Goal: Transaction & Acquisition: Purchase product/service

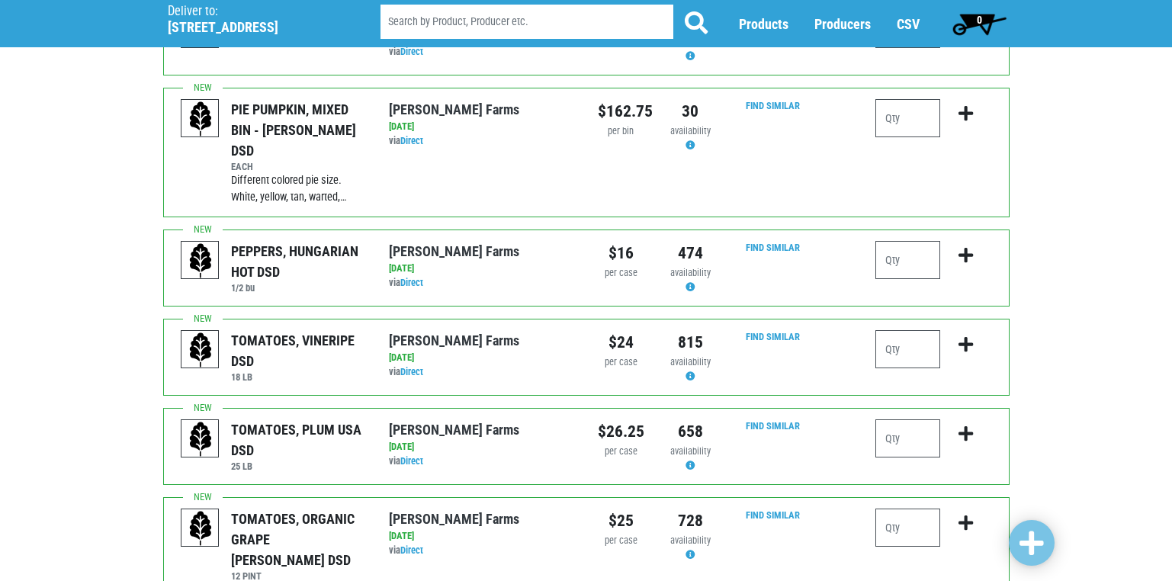
scroll to position [381, 0]
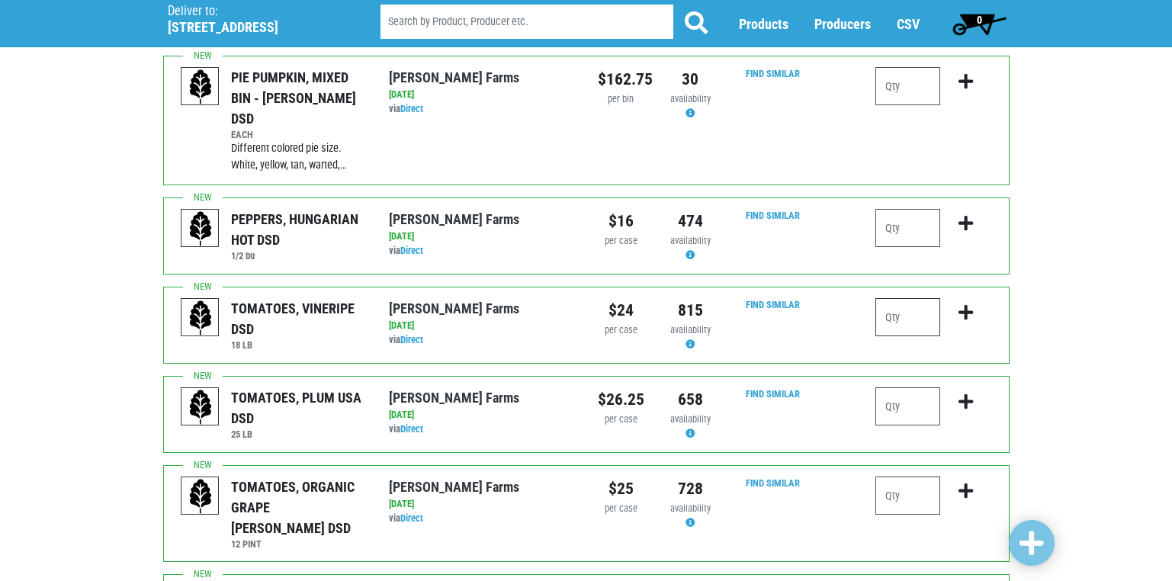
click at [900, 298] on input "number" at bounding box center [907, 317] width 65 height 38
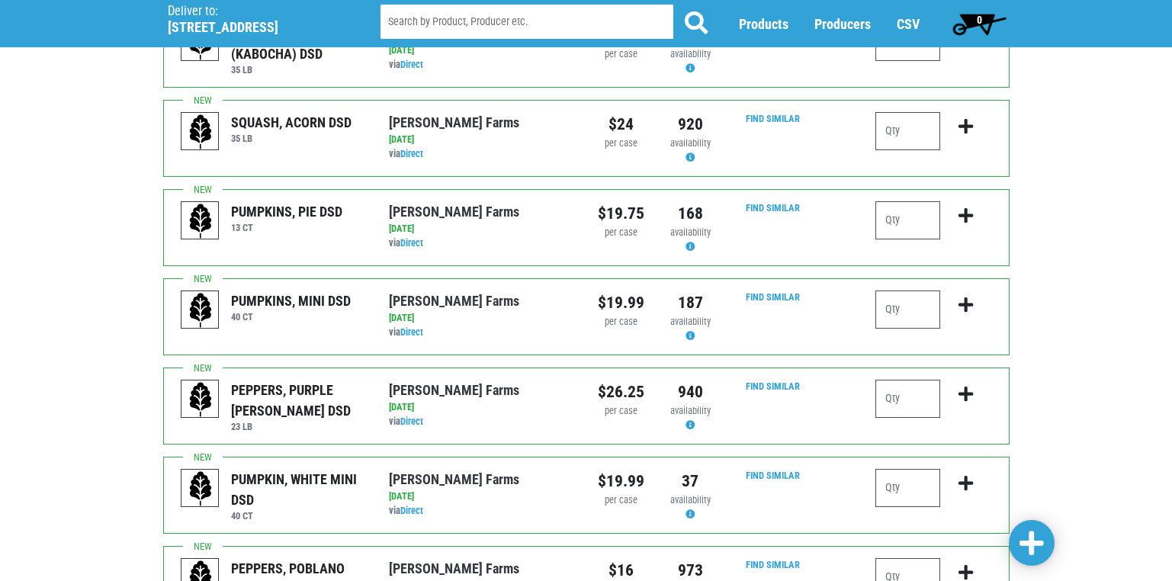
scroll to position [1488, 0]
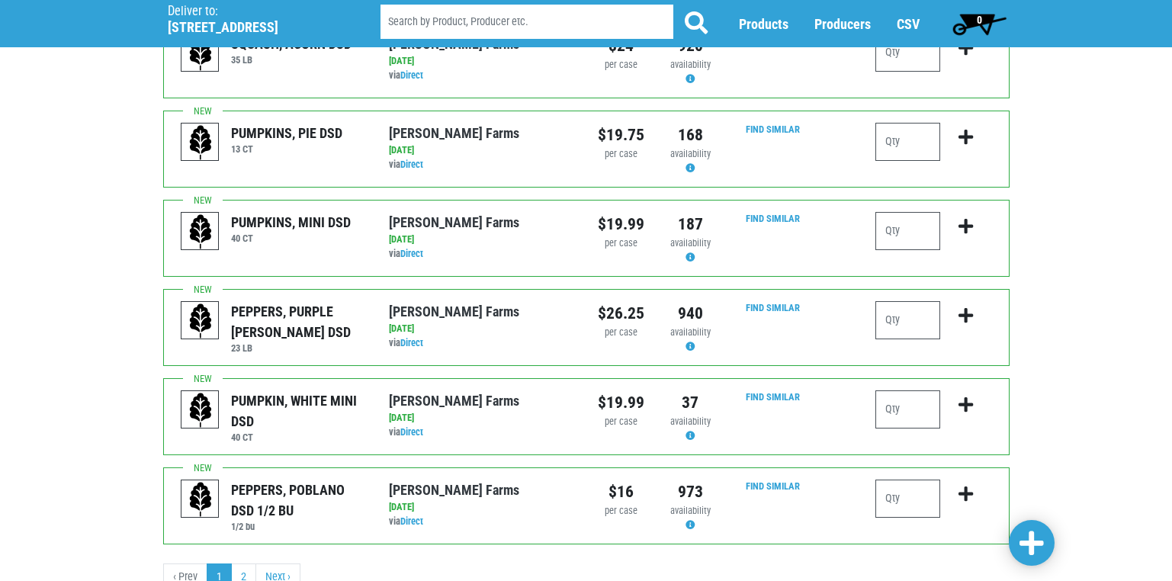
type input "2"
click at [1041, 547] on span at bounding box center [1031, 543] width 24 height 27
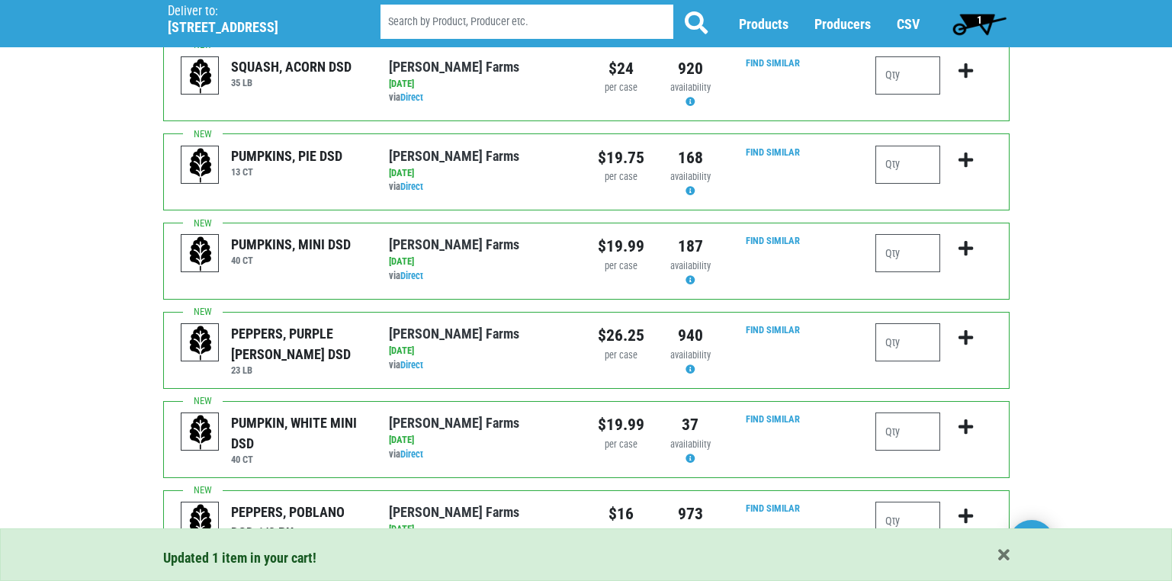
scroll to position [1511, 0]
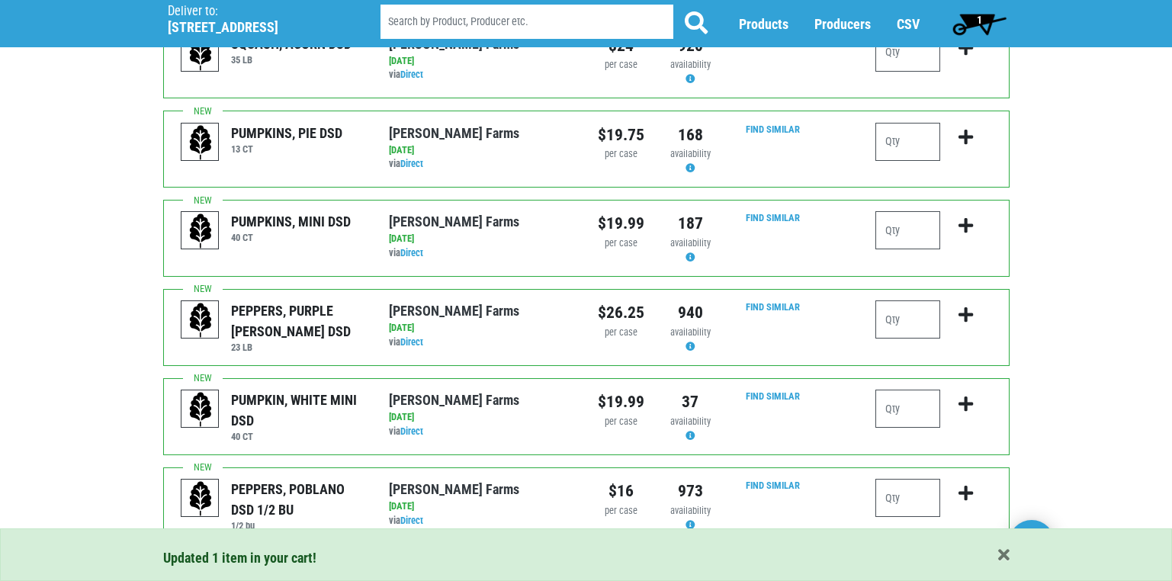
click at [239, 563] on link "2" at bounding box center [243, 576] width 25 height 27
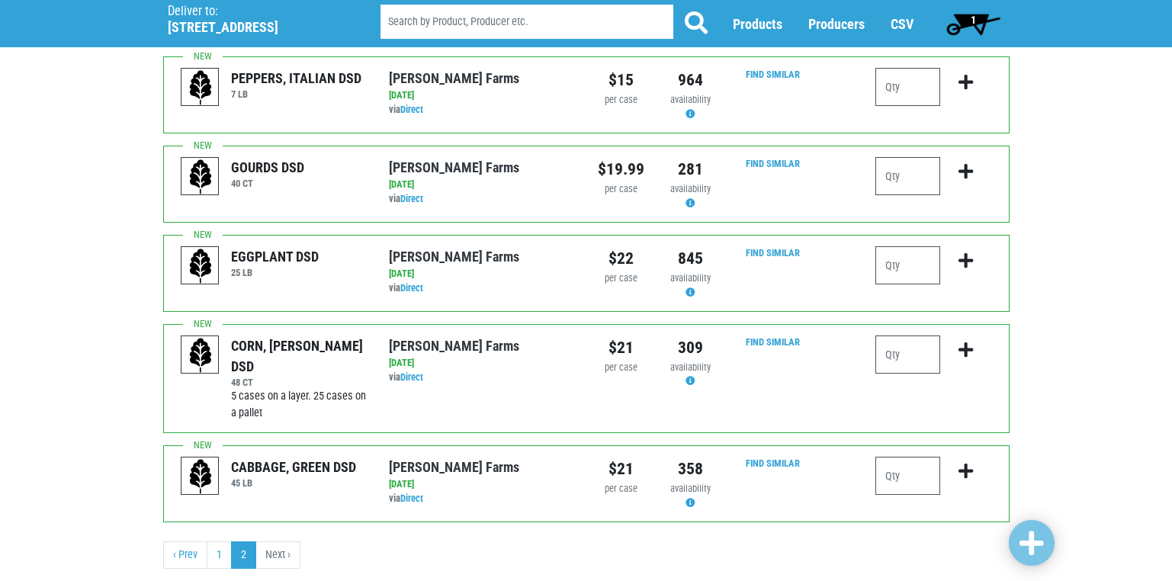
scroll to position [418, 0]
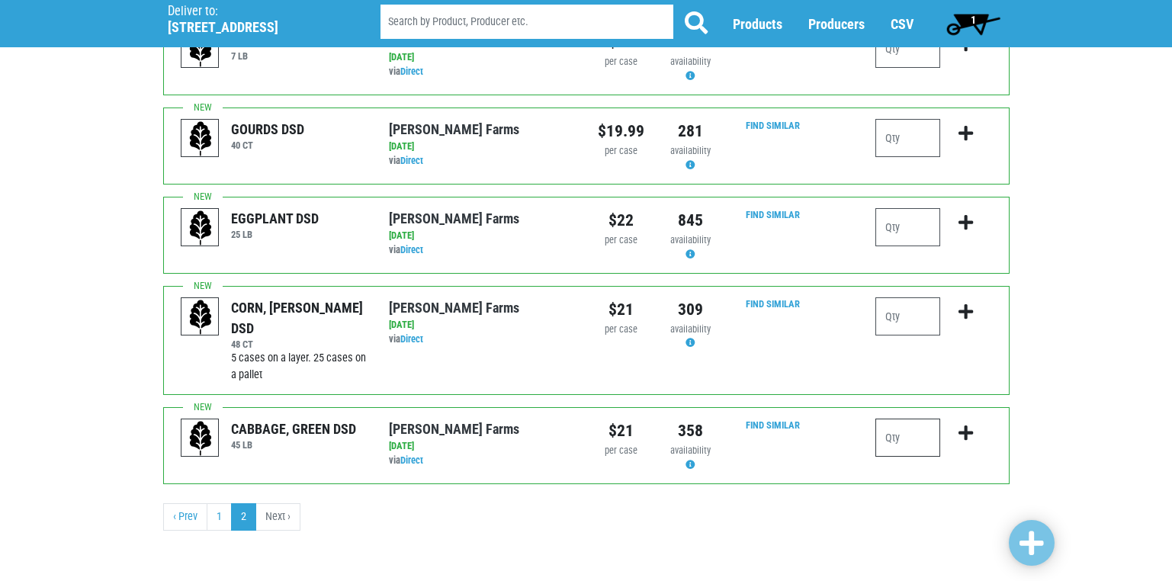
click at [889, 439] on input "number" at bounding box center [907, 437] width 65 height 38
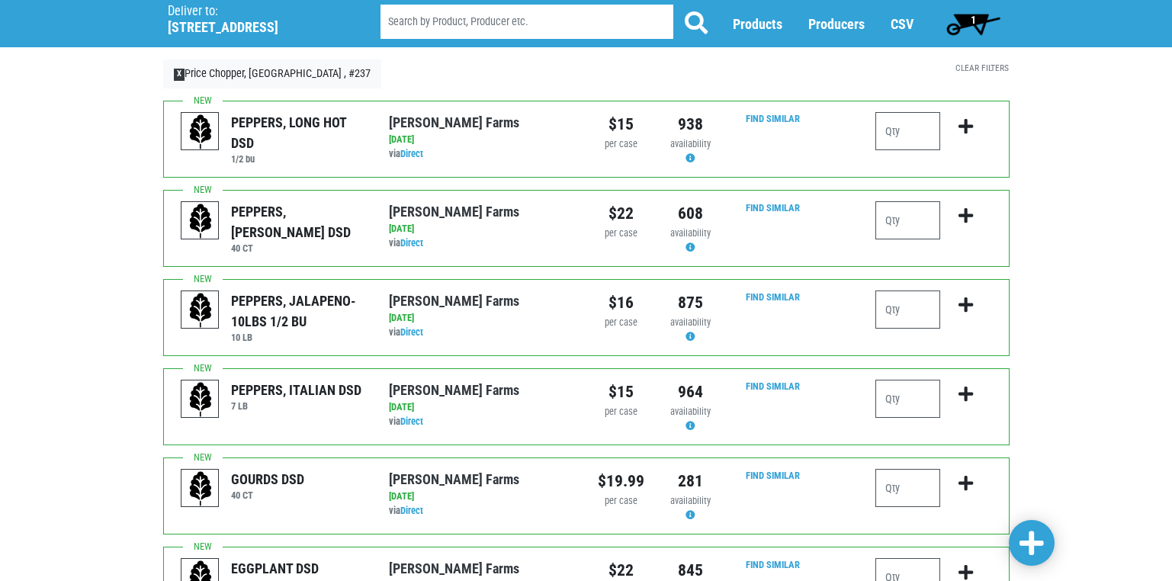
scroll to position [37, 0]
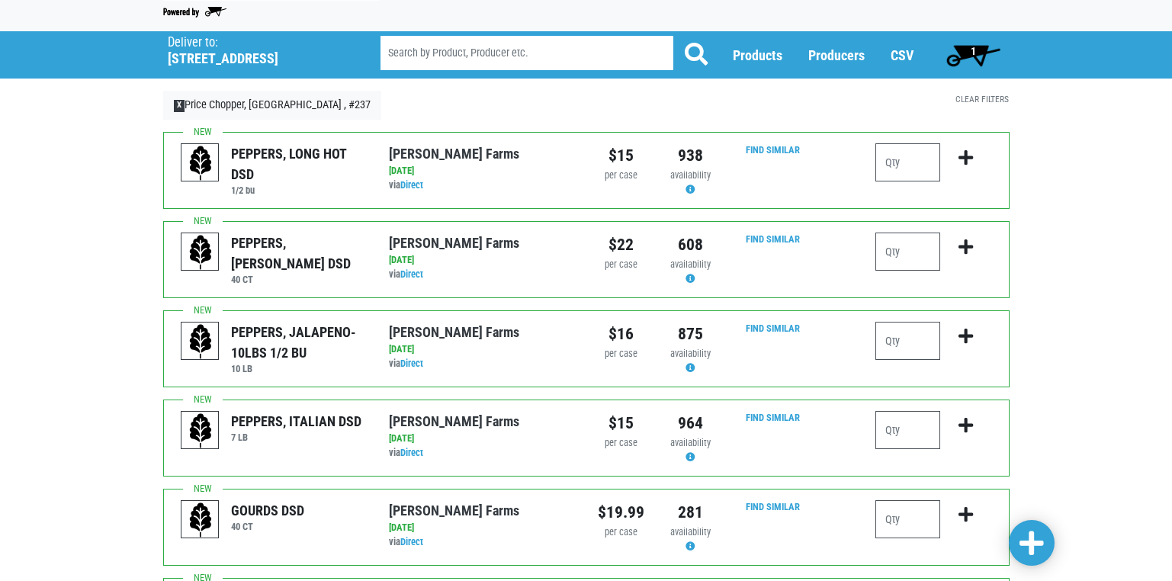
type input "1"
click at [1030, 542] on span at bounding box center [1031, 543] width 24 height 27
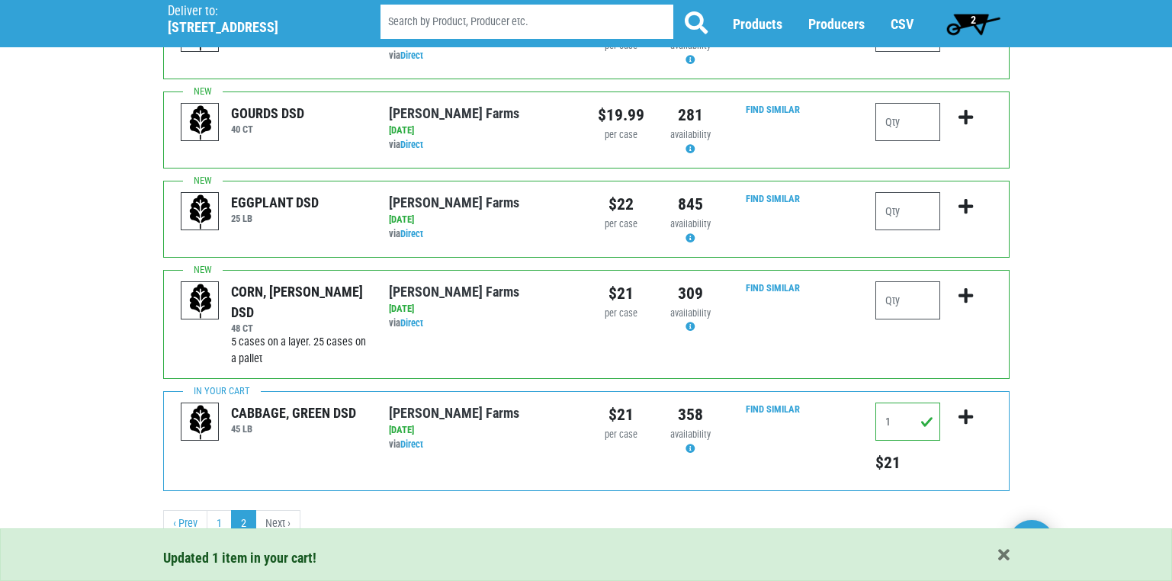
scroll to position [441, 0]
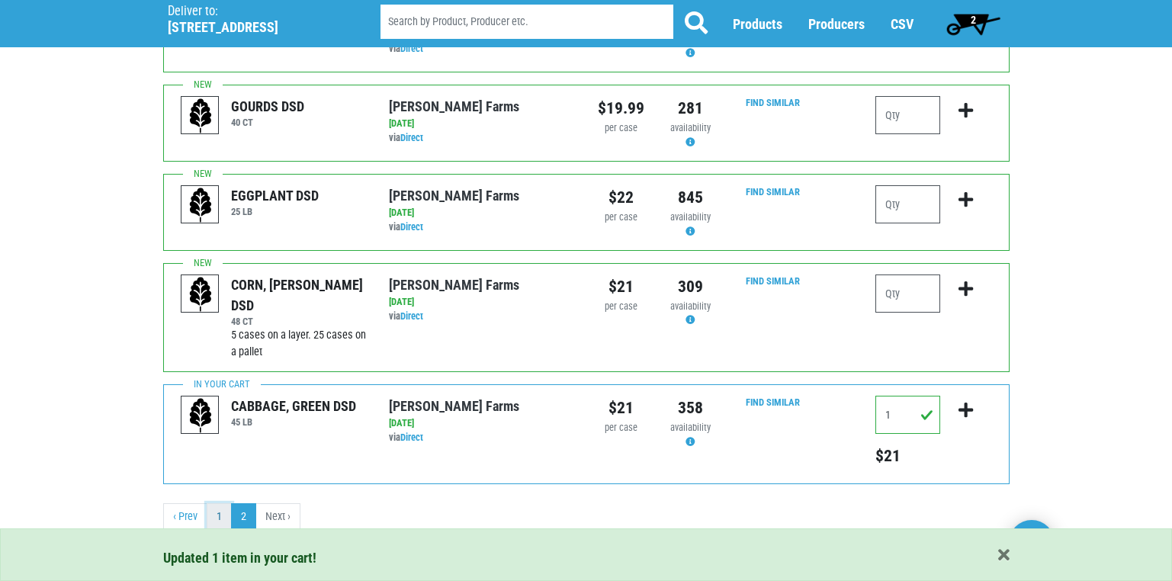
click at [221, 515] on link "1" at bounding box center [219, 516] width 25 height 27
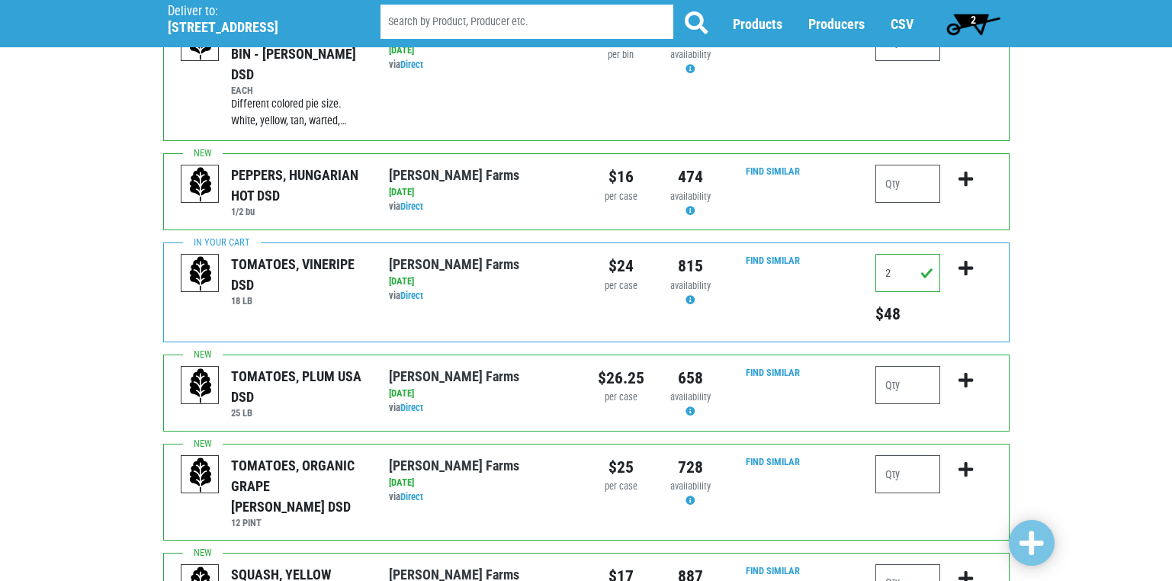
scroll to position [457, 0]
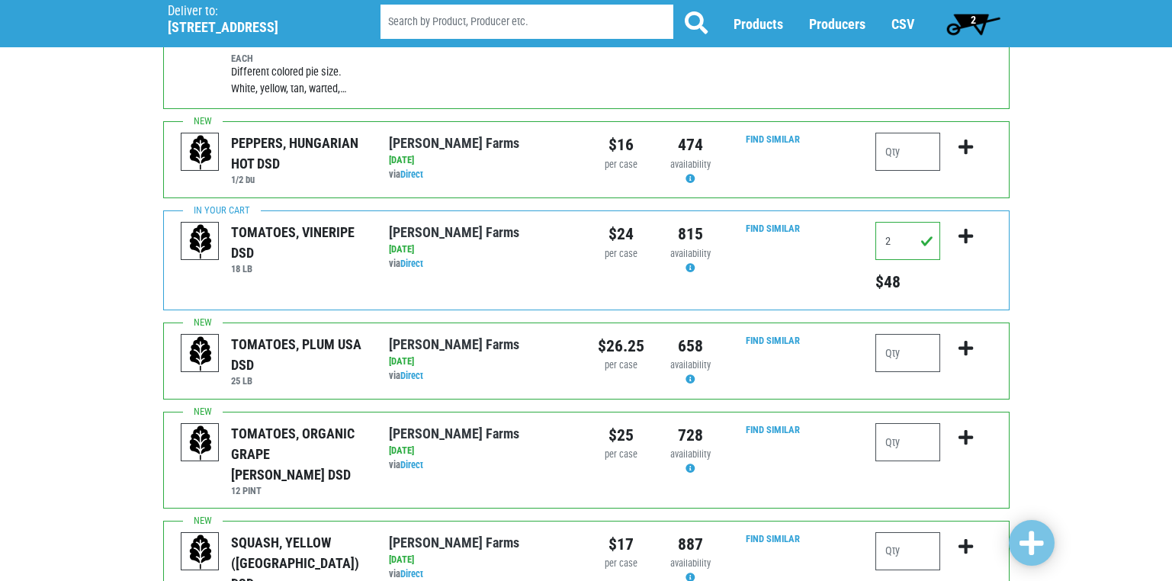
click at [973, 16] on span "2" at bounding box center [972, 20] width 5 height 12
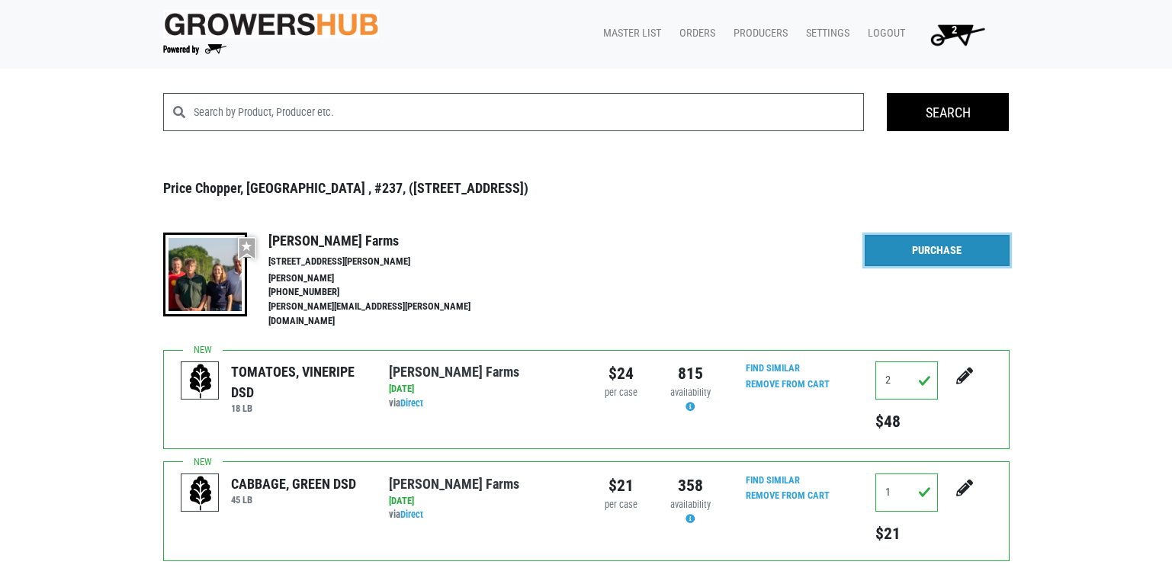
click at [954, 254] on link "Purchase" at bounding box center [936, 251] width 145 height 32
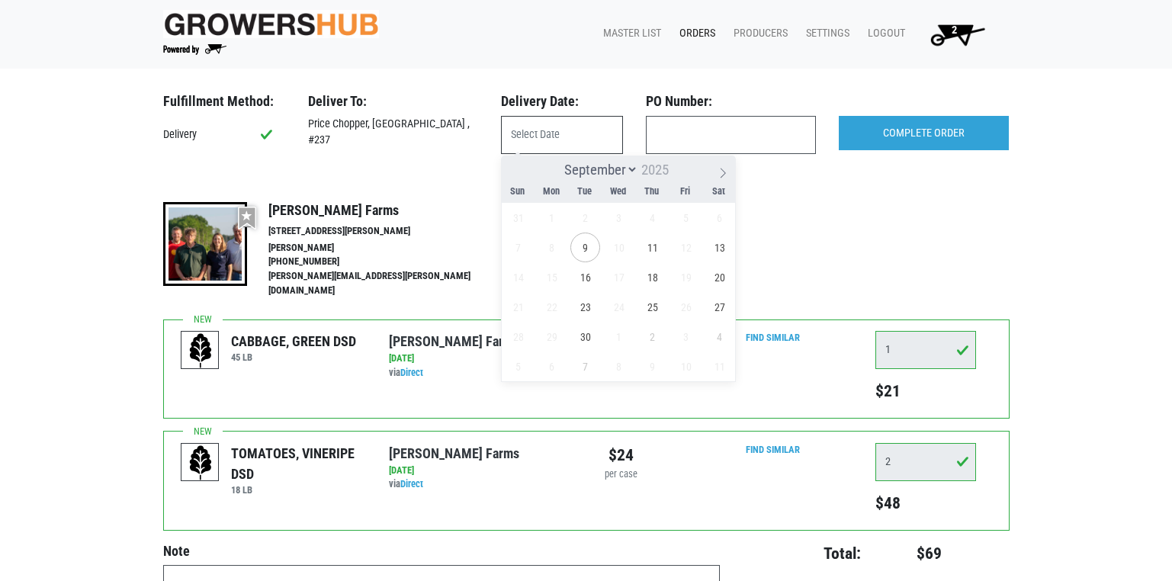
click at [542, 134] on input "text" at bounding box center [562, 135] width 122 height 38
click at [584, 246] on span "9" at bounding box center [585, 247] width 30 height 30
type input "[DATE]"
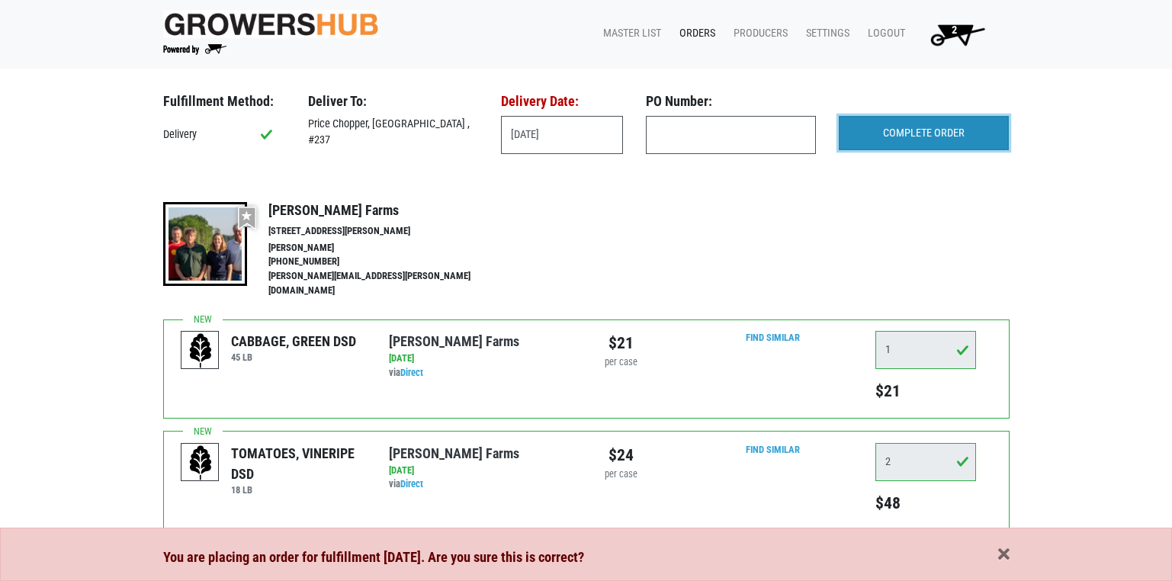
click at [905, 135] on input "COMPLETE ORDER" at bounding box center [924, 133] width 170 height 35
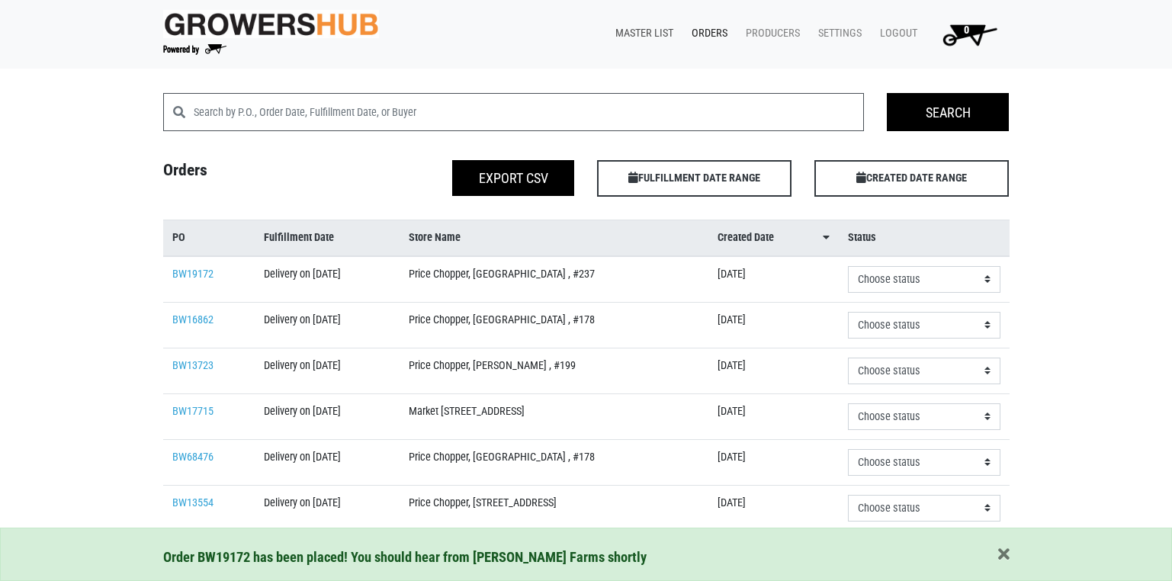
click at [653, 34] on link "Master List" at bounding box center [641, 33] width 76 height 29
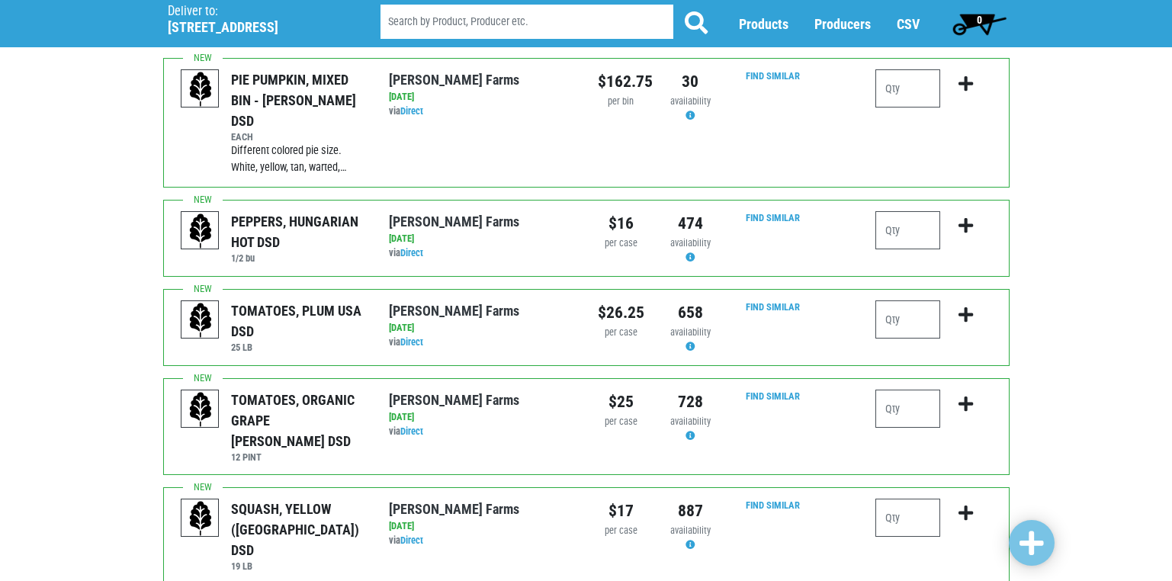
scroll to position [381, 0]
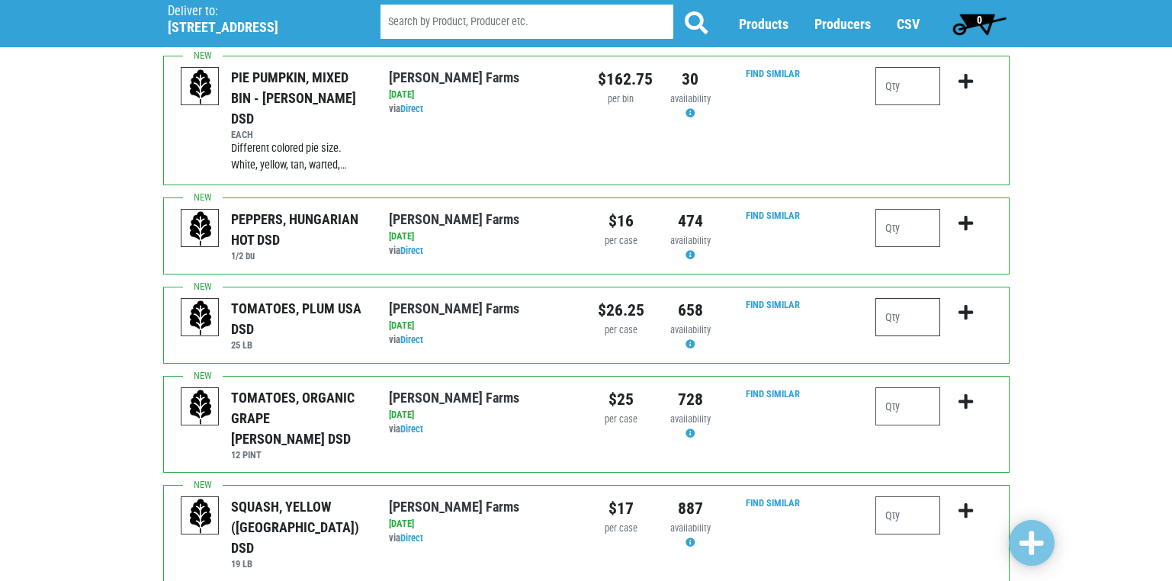
click at [894, 298] on input "number" at bounding box center [907, 317] width 65 height 38
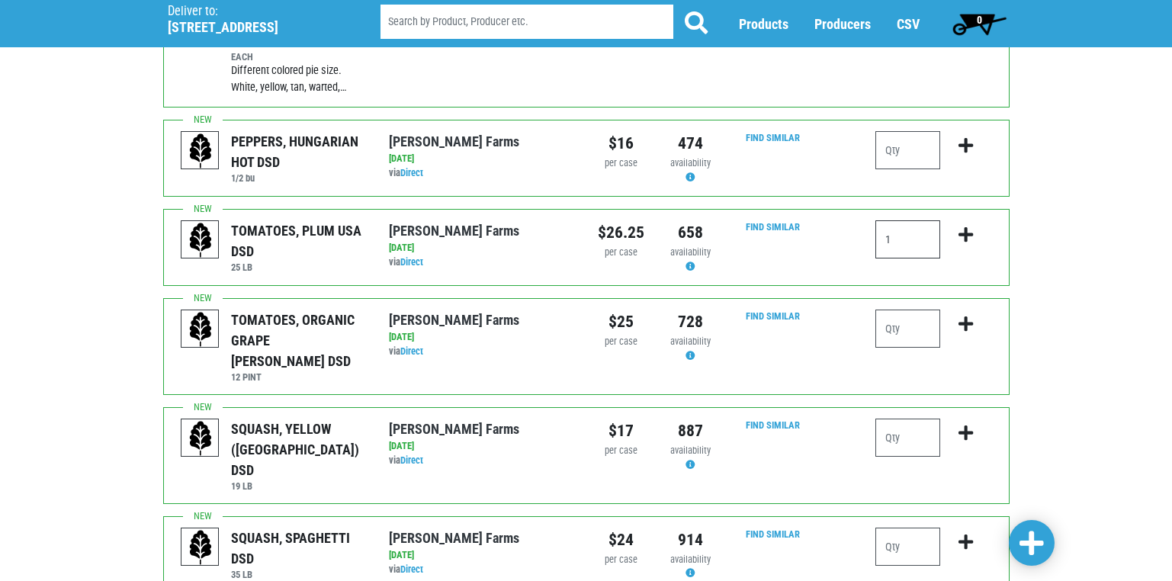
scroll to position [534, 0]
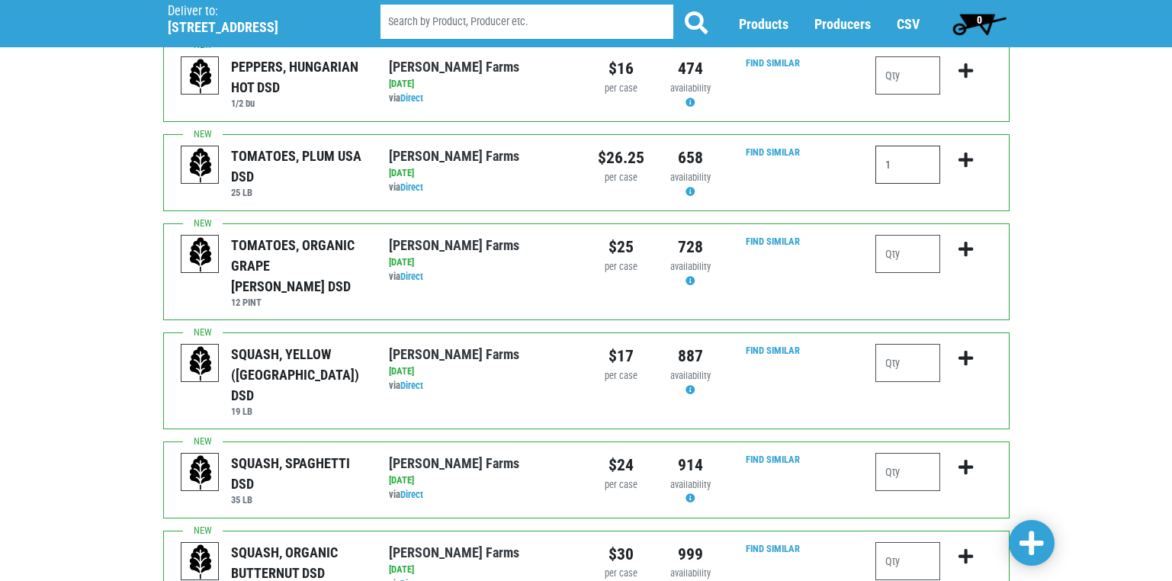
type input "1"
click at [896, 344] on input "number" at bounding box center [907, 363] width 65 height 38
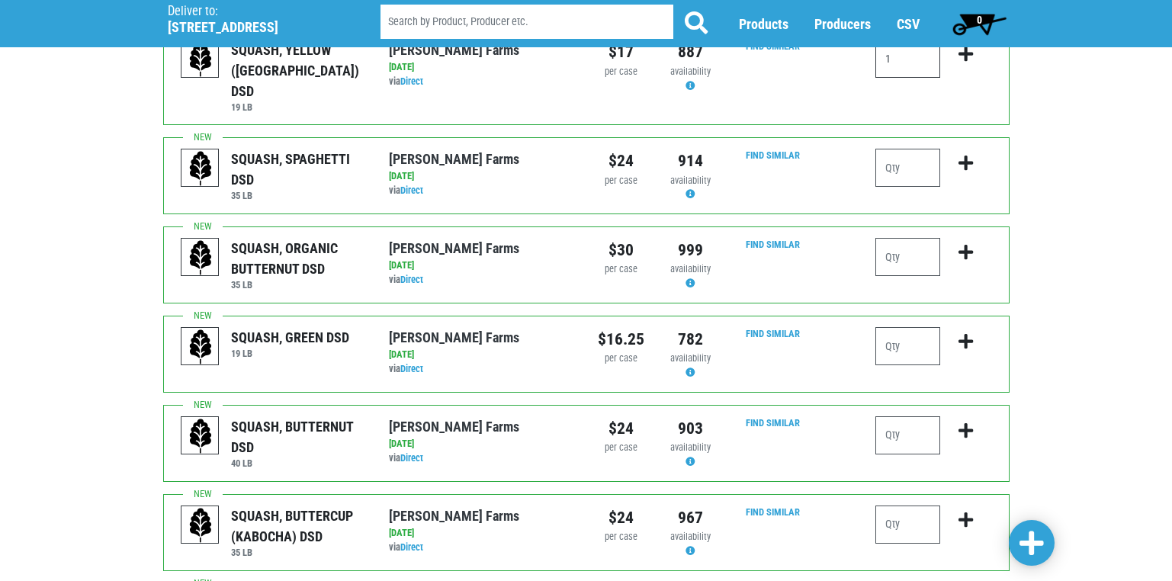
scroll to position [839, 0]
type input "1"
click at [894, 415] on input "number" at bounding box center [907, 434] width 65 height 38
type input "1"
click at [896, 505] on input "number" at bounding box center [907, 524] width 65 height 38
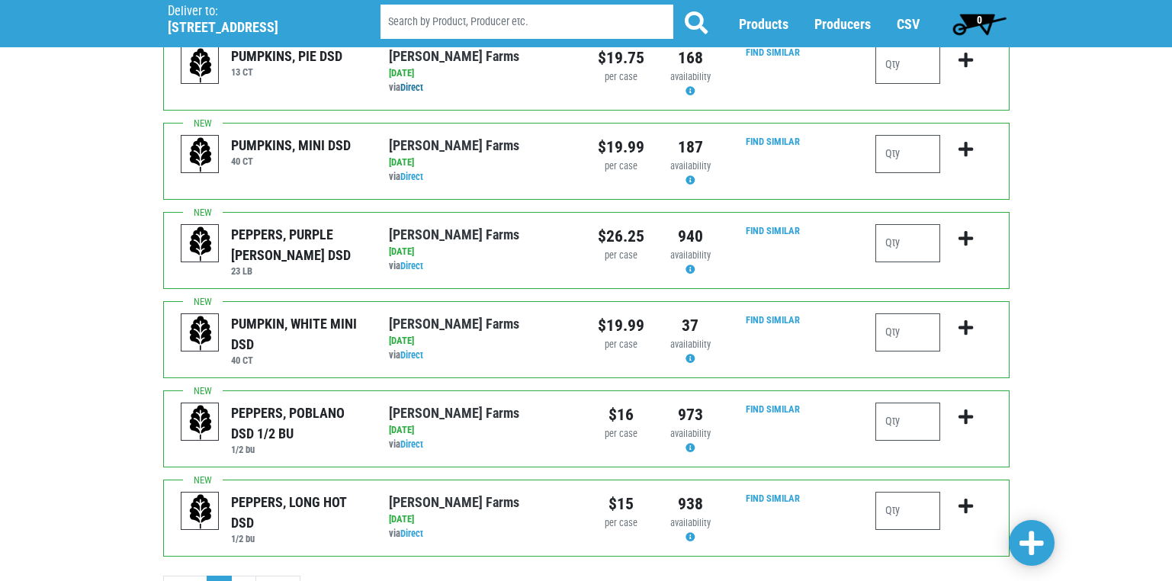
scroll to position [1488, 0]
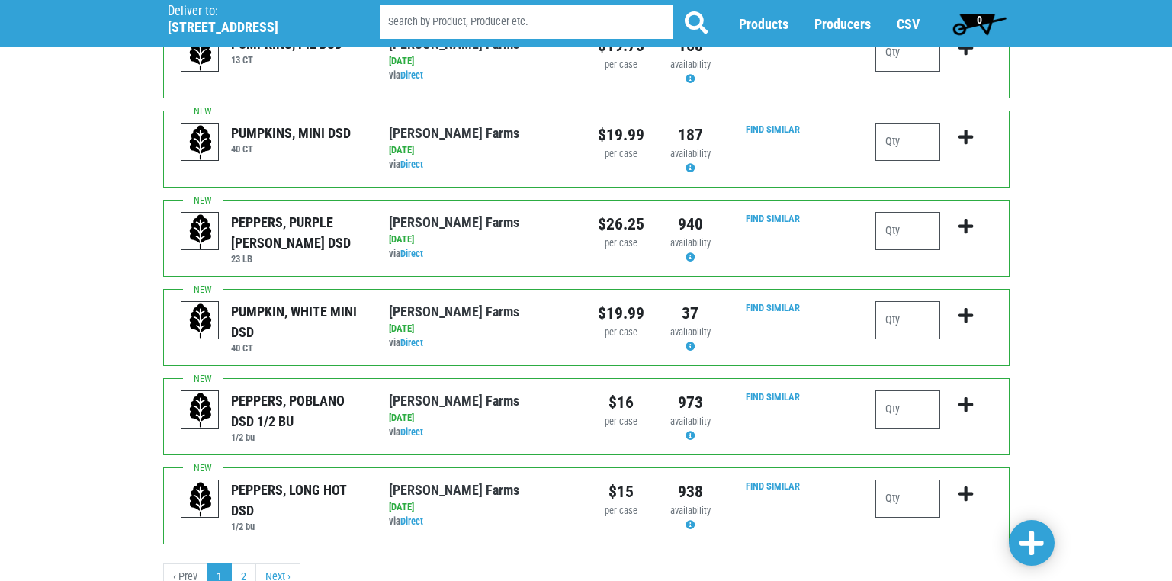
type input "1"
click at [1028, 542] on span at bounding box center [1031, 543] width 24 height 27
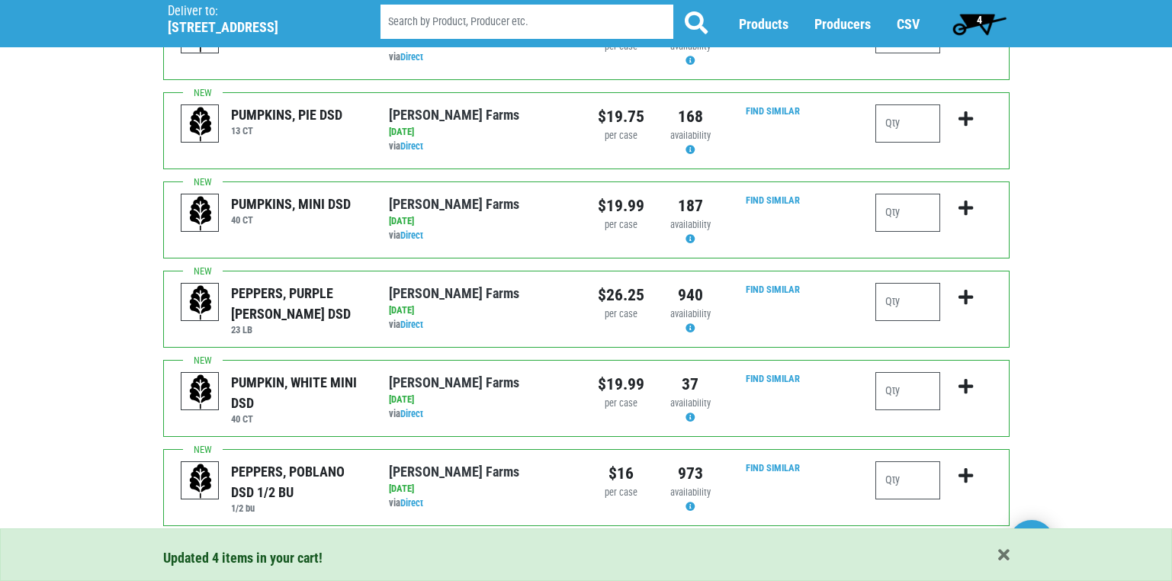
scroll to position [1579, 0]
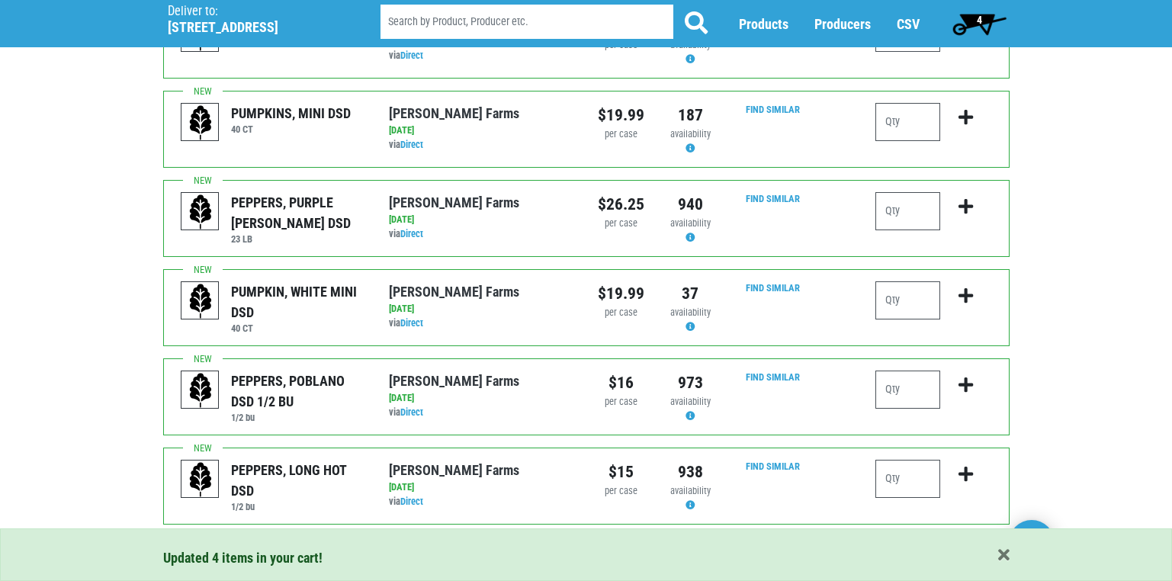
click at [242, 544] on link "2" at bounding box center [243, 557] width 25 height 27
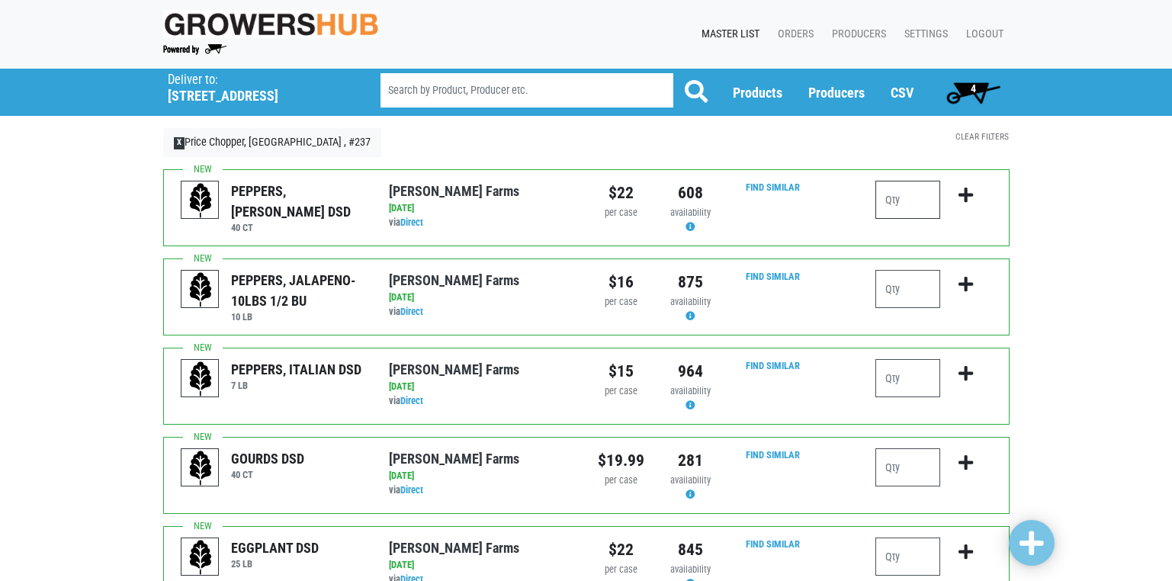
click at [891, 197] on input "number" at bounding box center [907, 200] width 65 height 38
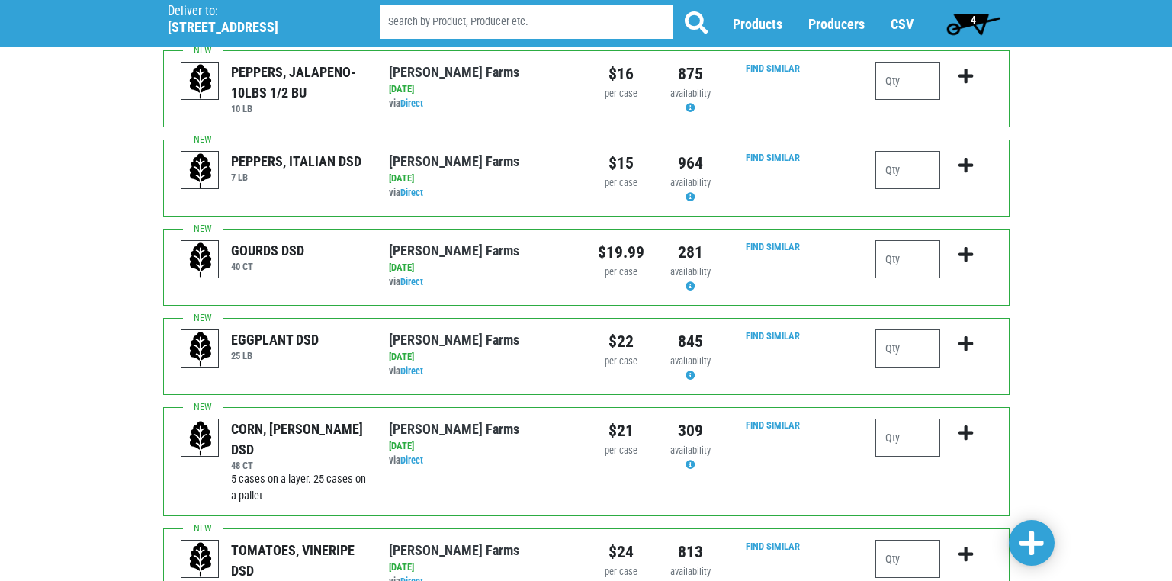
scroll to position [229, 0]
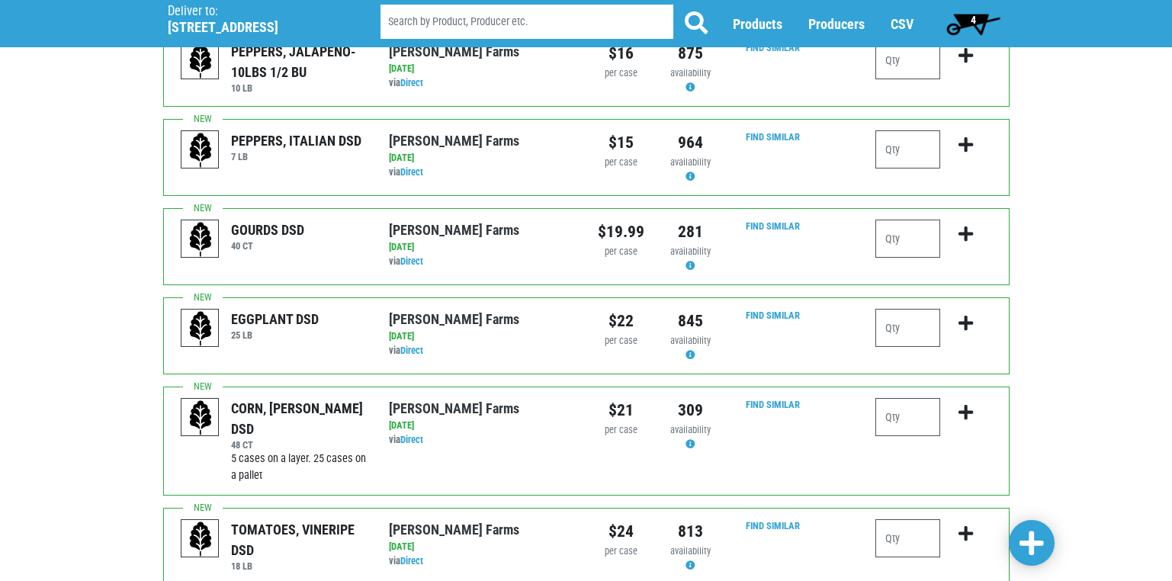
type input "1"
click at [896, 335] on input "number" at bounding box center [907, 328] width 65 height 38
type input "1"
click at [897, 422] on input "number" at bounding box center [907, 417] width 65 height 38
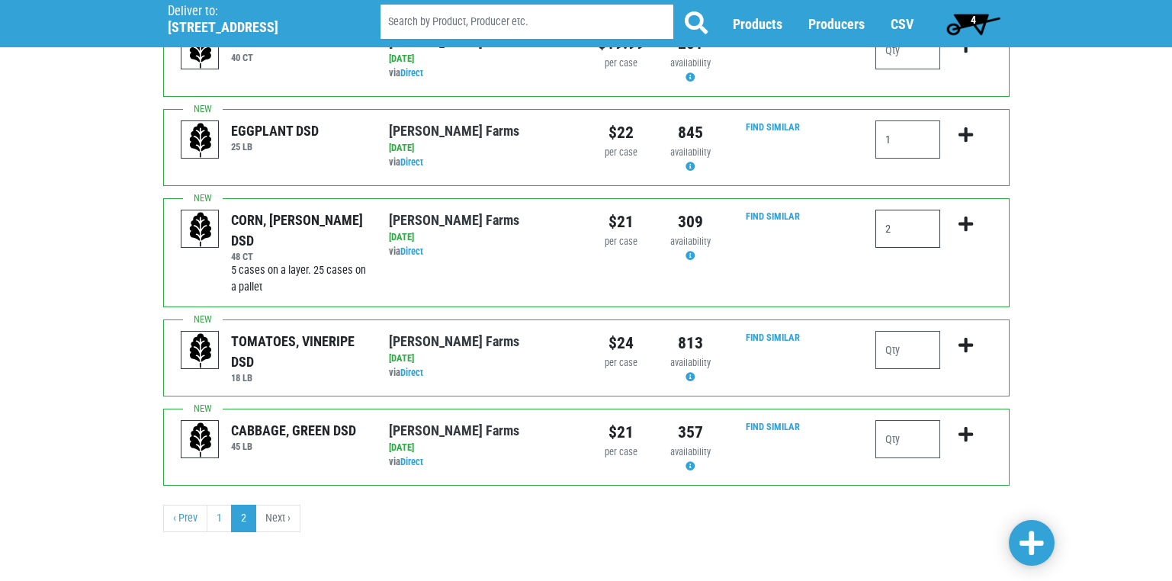
scroll to position [418, 0]
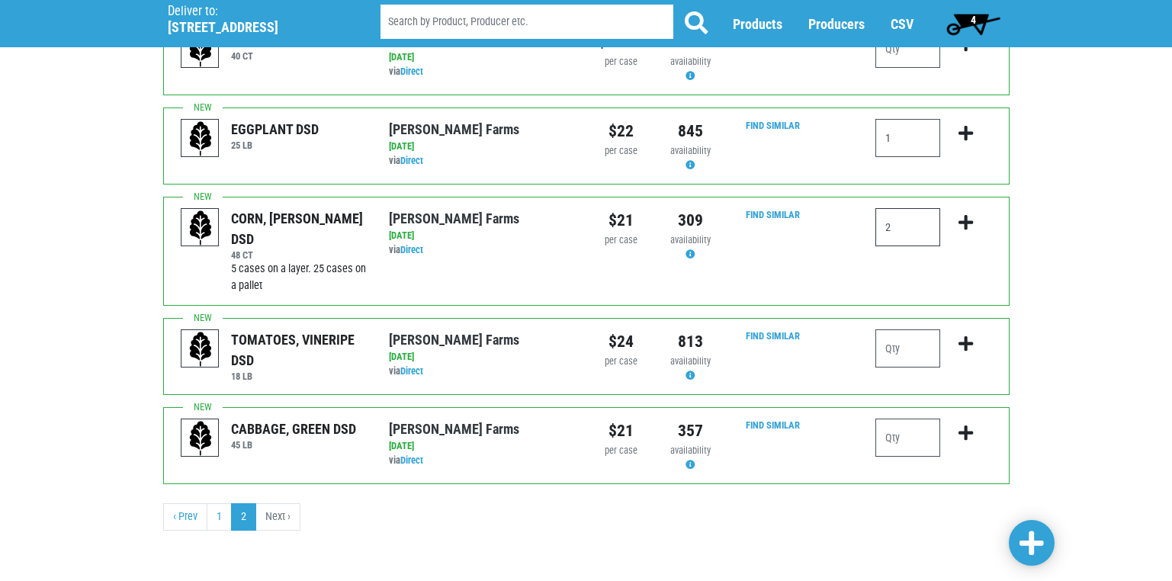
type input "2"
click at [890, 348] on input "number" at bounding box center [907, 348] width 65 height 38
type input "1"
click at [896, 447] on input "number" at bounding box center [907, 437] width 65 height 38
type input "1"
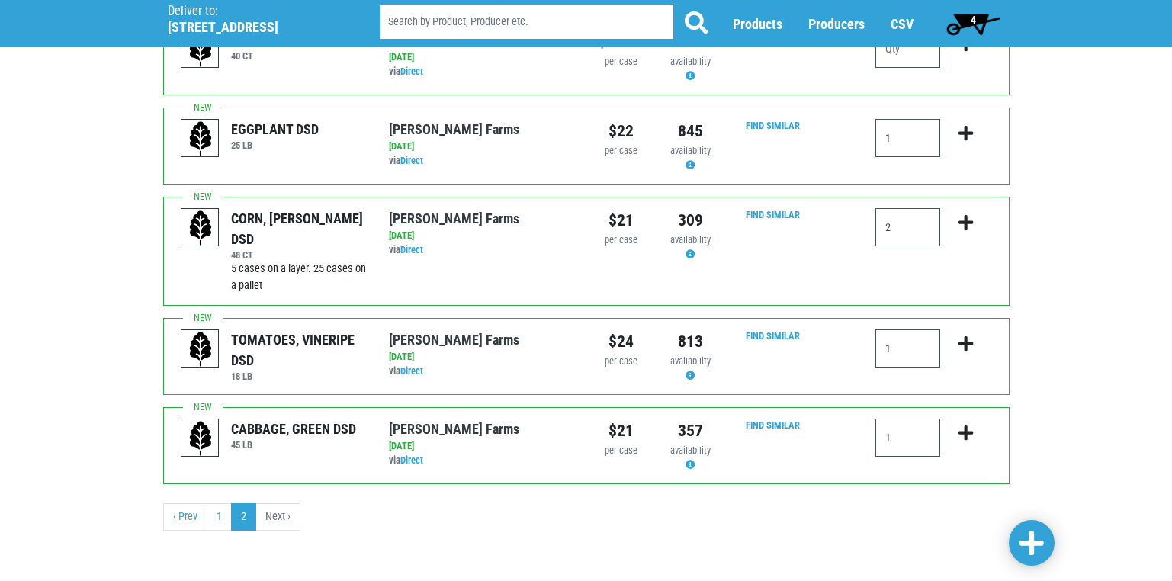
click at [956, 480] on div "PEPPERS, LG GREEN DSD 40 CT Reeves Farms via Direct on 2025-09-09 40 CT UPC: Re…" at bounding box center [586, 147] width 869 height 792
drag, startPoint x: 956, startPoint y: 480, endPoint x: 950, endPoint y: 531, distance: 50.7
click at [950, 531] on div "PEPPERS, LG GREEN DSD 40 CT Reeves Farms via Direct on 2025-09-09 40 CT UPC: Re…" at bounding box center [586, 147] width 869 height 792
click at [1038, 537] on span at bounding box center [1031, 543] width 24 height 27
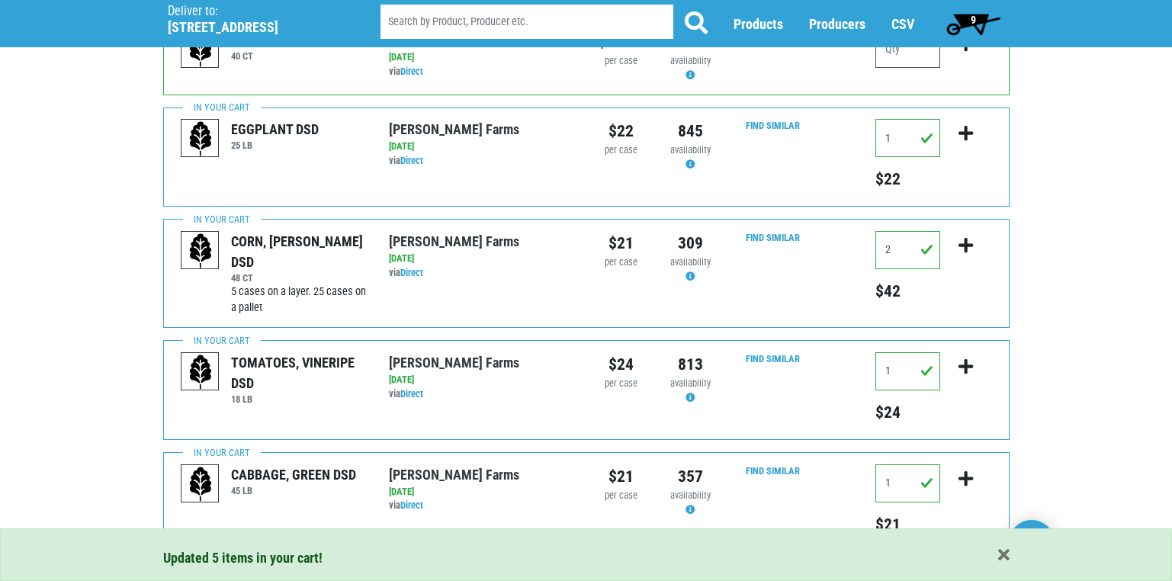
click at [968, 23] on span "9" at bounding box center [973, 23] width 68 height 30
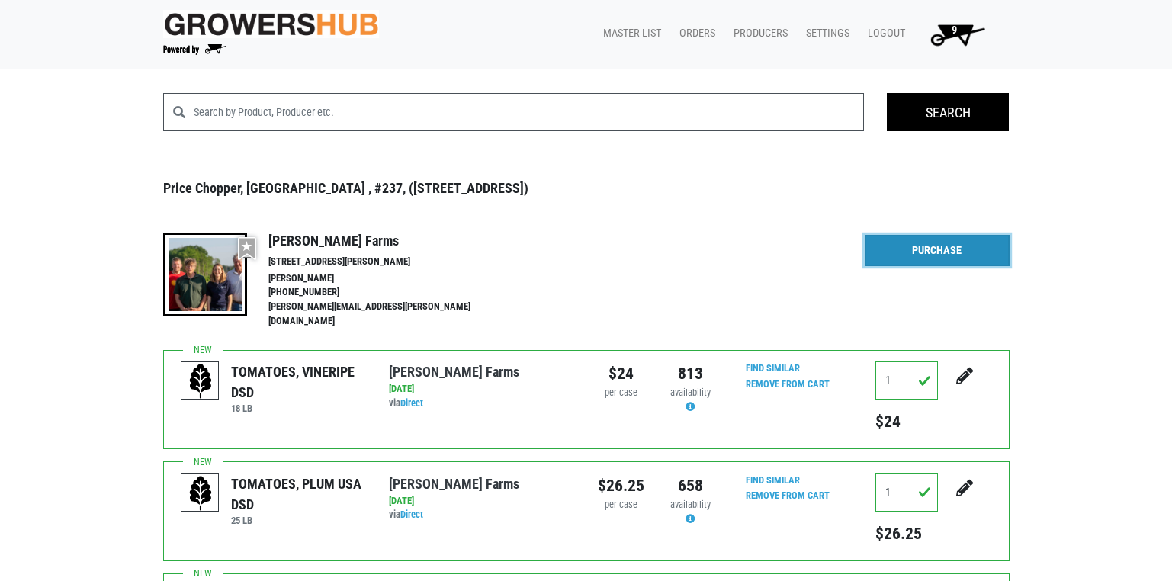
click at [918, 256] on link "Purchase" at bounding box center [936, 251] width 145 height 32
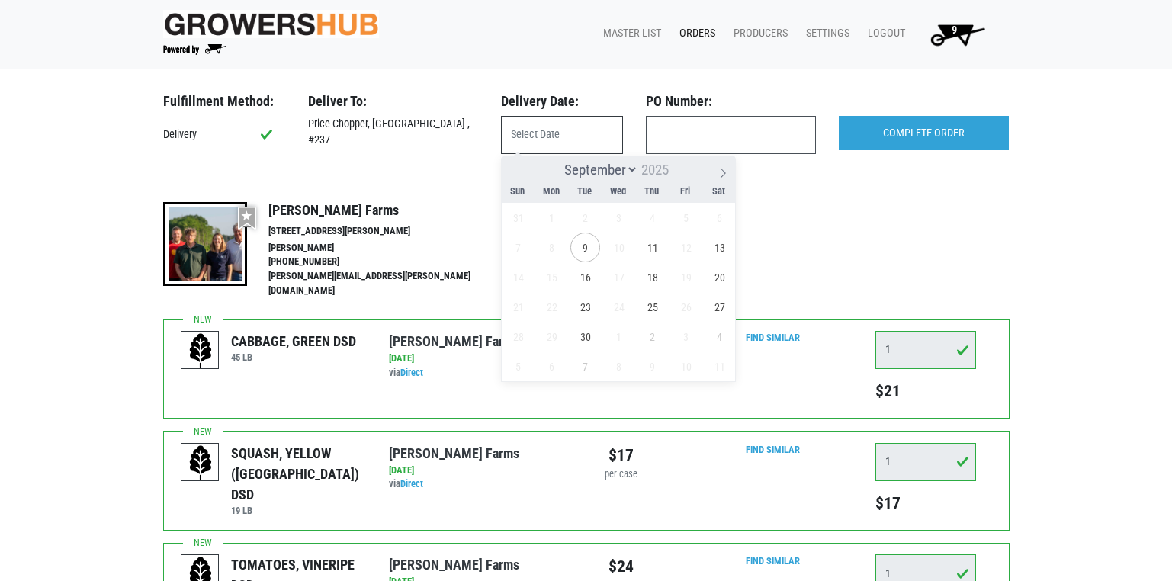
click at [551, 134] on input "text" at bounding box center [562, 135] width 122 height 38
click at [654, 249] on span "11" at bounding box center [652, 247] width 30 height 30
type input "2025-09-11"
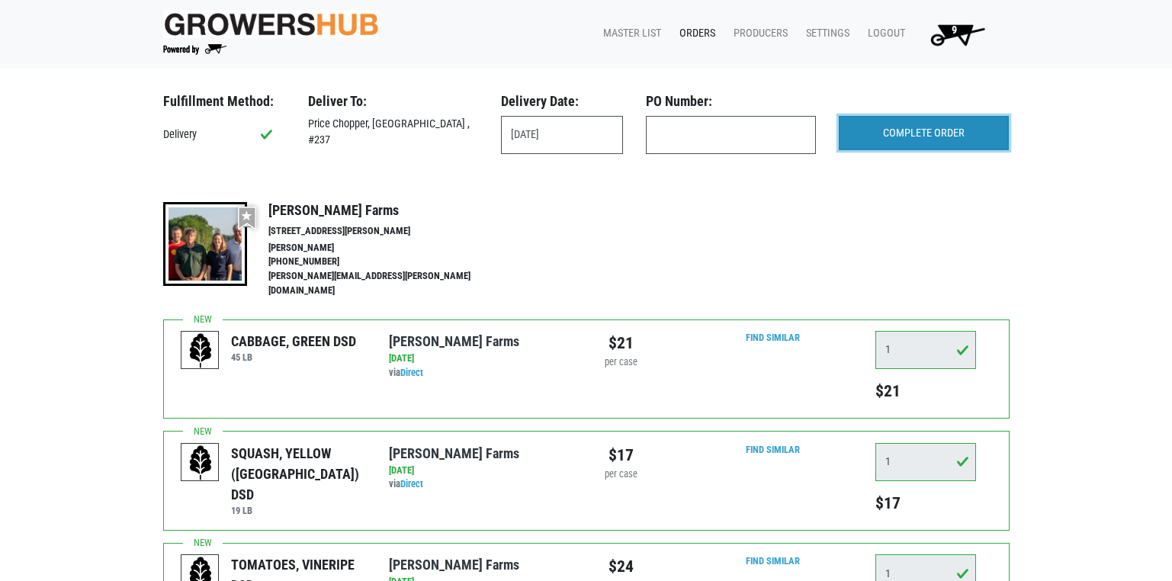
click at [909, 130] on input "COMPLETE ORDER" at bounding box center [924, 133] width 170 height 35
